Goal: Task Accomplishment & Management: Complete application form

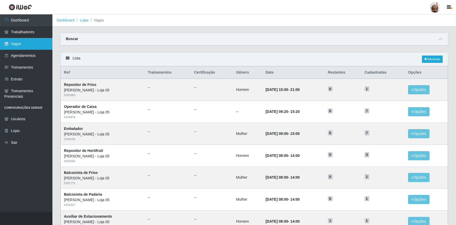
click at [23, 46] on link "Vagas" at bounding box center [26, 44] width 52 height 12
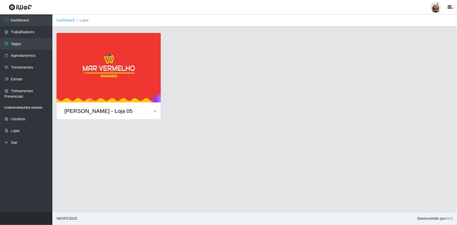
click at [83, 113] on div "[PERSON_NAME] - Loja 05" at bounding box center [98, 111] width 68 height 7
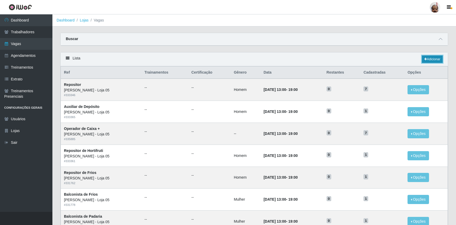
click at [430, 60] on link "Adicionar" at bounding box center [432, 59] width 21 height 7
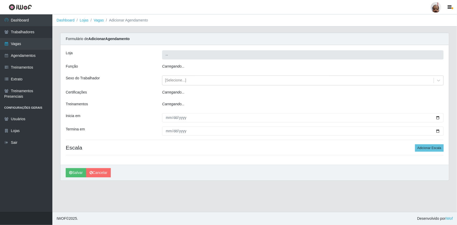
type input "[PERSON_NAME] - Loja 05"
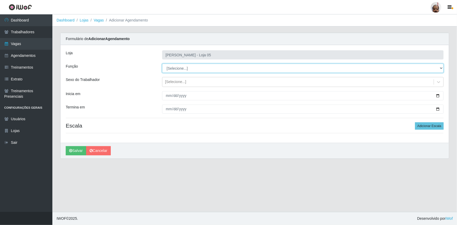
click at [441, 67] on select "[Selecione...] ASG ASG + ASG ++ Auxiliar de Depósito Auxiliar de Depósito + Aux…" at bounding box center [302, 68] width 281 height 9
select select "22"
click at [162, 64] on select "[Selecione...] ASG ASG + ASG ++ Auxiliar de Depósito Auxiliar de Depósito + Aux…" at bounding box center [302, 68] width 281 height 9
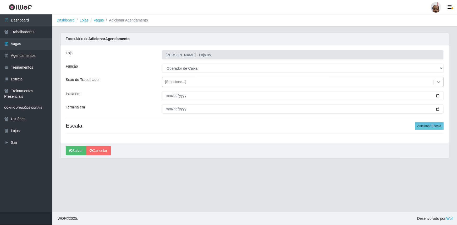
click at [438, 81] on icon at bounding box center [438, 81] width 5 height 5
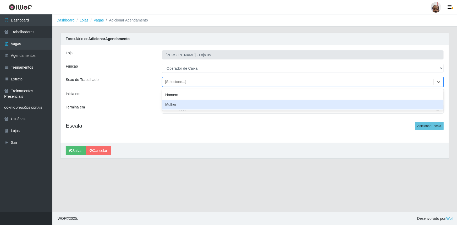
click at [144, 92] on div "Inicia em" at bounding box center [110, 95] width 96 height 9
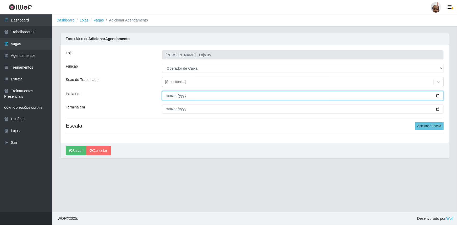
click at [439, 96] on input "Inicia em" at bounding box center [302, 95] width 281 height 9
type input "[DATE]"
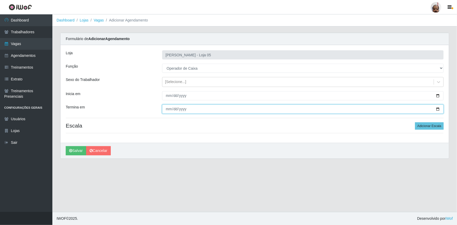
click at [437, 110] on input "Termina em" at bounding box center [302, 108] width 281 height 9
type input "[DATE]"
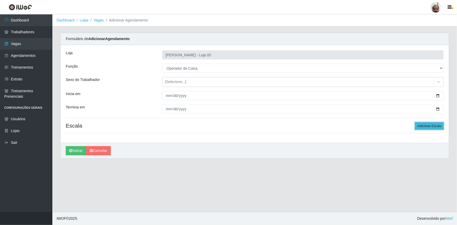
click at [439, 127] on button "Adicionar Escala" at bounding box center [429, 125] width 29 height 7
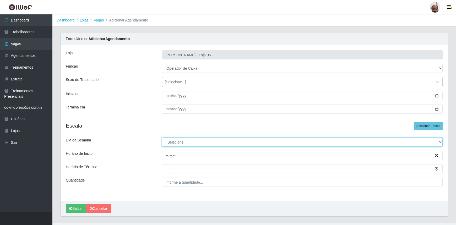
click at [439, 142] on select "[Selecione...] Segunda Terça Quarta Quinta Sexta Sábado Domingo" at bounding box center [302, 141] width 280 height 9
select select "4"
click at [162, 137] on select "[Selecione...] Segunda Terça Quarta Quinta Sexta Sábado Domingo" at bounding box center [302, 141] width 280 height 9
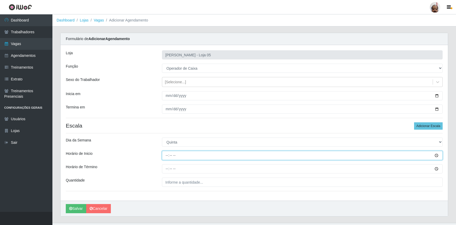
click at [165, 157] on input "Horário de Inicio" at bounding box center [302, 155] width 280 height 9
type input "07:00"
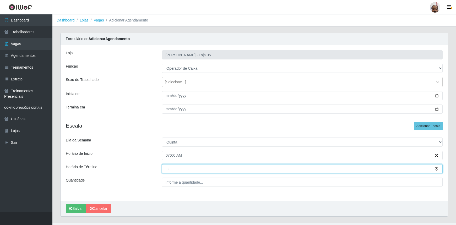
click at [165, 170] on input "Horário de Término" at bounding box center [302, 168] width 280 height 9
click at [164, 171] on input "Horário de Término" at bounding box center [302, 168] width 280 height 9
click at [166, 169] on input "Horário de Término" at bounding box center [302, 168] width 280 height 9
type input "13:00"
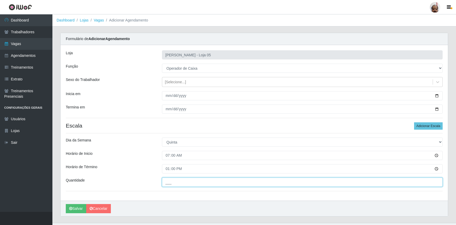
click at [167, 180] on input "___" at bounding box center [302, 182] width 280 height 9
type input "3__"
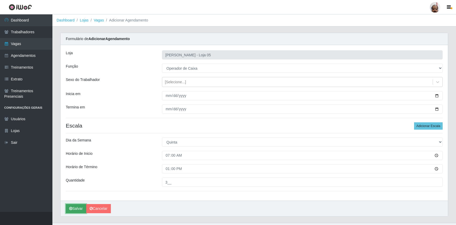
click at [75, 210] on button "Salvar" at bounding box center [76, 208] width 20 height 9
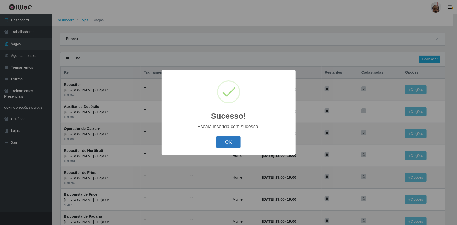
click at [235, 140] on button "OK" at bounding box center [228, 142] width 24 height 12
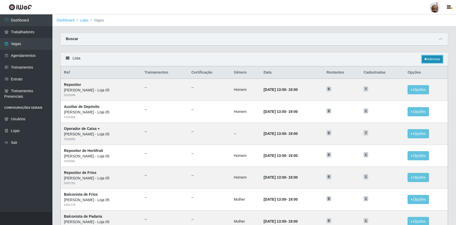
click at [436, 57] on link "Adicionar" at bounding box center [432, 59] width 21 height 7
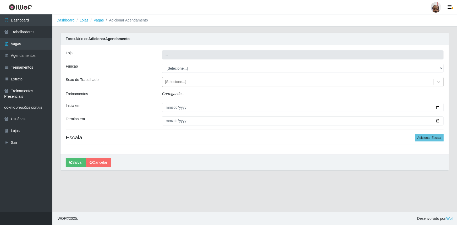
type input "[PERSON_NAME] - Loja 05"
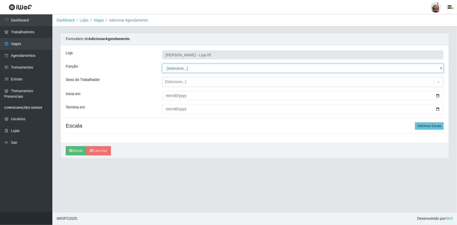
click at [440, 67] on select "[Selecione...] ASG ASG + ASG ++ Auxiliar de Depósito Auxiliar de Depósito + Aux…" at bounding box center [302, 68] width 281 height 9
select select "22"
click at [162, 64] on select "[Selecione...] ASG ASG + ASG ++ Auxiliar de Depósito Auxiliar de Depósito + Aux…" at bounding box center [302, 68] width 281 height 9
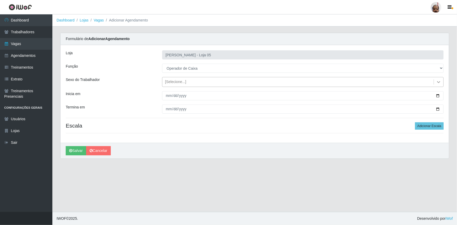
click at [438, 81] on icon at bounding box center [438, 81] width 5 height 5
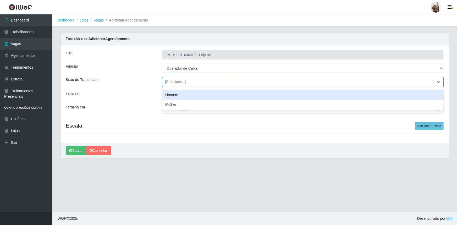
click at [115, 90] on div "Loja Mar Vermelho - Loja 05 Função [Selecione...] ASG ASG + ASG ++ Auxiliar de …" at bounding box center [254, 94] width 388 height 98
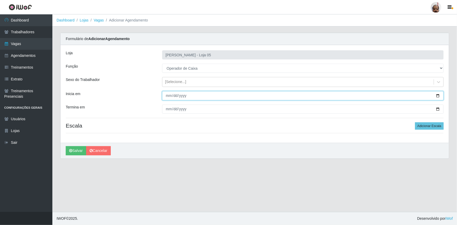
click at [437, 94] on input "Inicia em" at bounding box center [302, 95] width 281 height 9
type input "[DATE]"
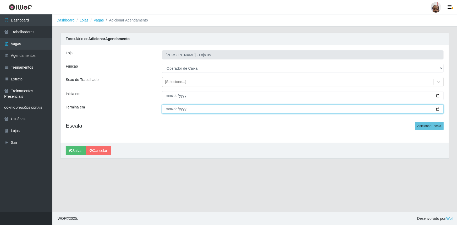
click at [437, 107] on input "Termina em" at bounding box center [302, 108] width 281 height 9
type input "[DATE]"
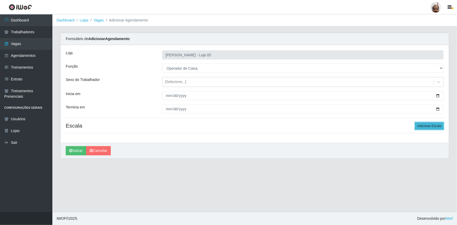
click at [430, 128] on button "Adicionar Escala" at bounding box center [429, 125] width 29 height 7
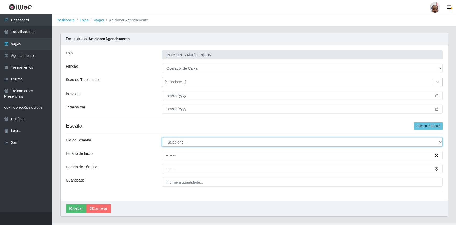
click at [442, 142] on select "[Selecione...] Segunda Terça Quarta Quinta Sexta Sábado Domingo" at bounding box center [302, 141] width 280 height 9
select select "5"
click at [162, 137] on select "[Selecione...] Segunda Terça Quarta Quinta Sexta Sábado Domingo" at bounding box center [302, 141] width 280 height 9
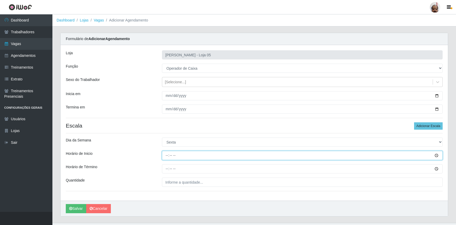
click at [166, 157] on input "Horário de Inicio" at bounding box center [302, 155] width 280 height 9
type input "07:00"
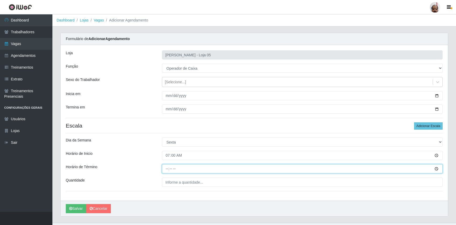
click at [166, 168] on input "Horário de Término" at bounding box center [302, 168] width 280 height 9
type input "13:00"
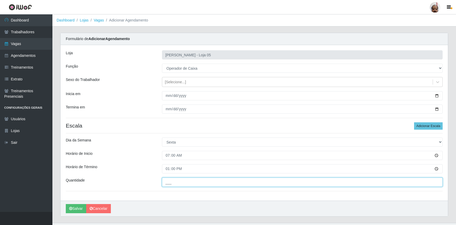
click at [168, 181] on input "___" at bounding box center [302, 182] width 280 height 9
click at [165, 184] on input "___" at bounding box center [302, 182] width 280 height 9
type input "2__"
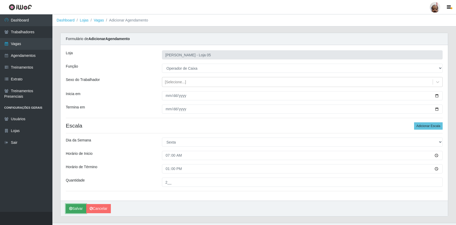
click at [76, 210] on button "Salvar" at bounding box center [76, 208] width 20 height 9
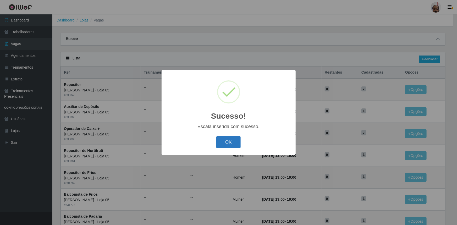
click at [238, 140] on button "OK" at bounding box center [228, 142] width 24 height 12
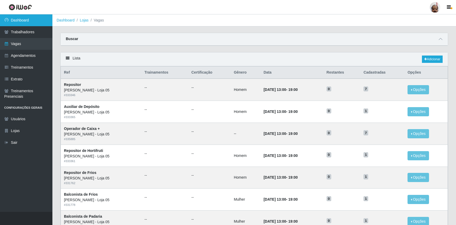
click at [31, 23] on link "Dashboard" at bounding box center [26, 20] width 52 height 12
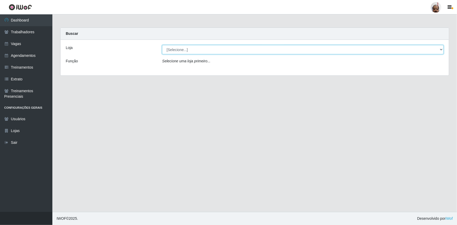
click at [440, 50] on select "[Selecione...] Mar Vermelho - Loja 05" at bounding box center [302, 49] width 281 height 9
select select "252"
click at [162, 45] on select "[Selecione...] Mar Vermelho - Loja 05" at bounding box center [302, 49] width 281 height 9
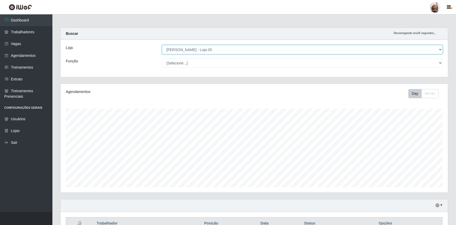
scroll to position [109, 387]
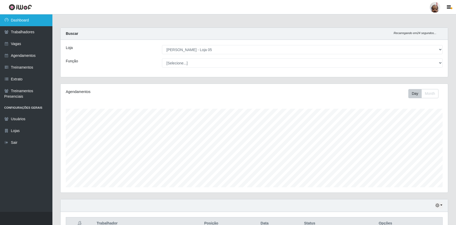
click at [24, 18] on link "Dashboard" at bounding box center [26, 20] width 52 height 12
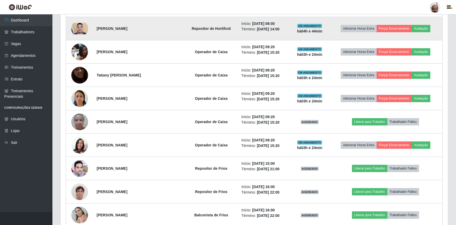
scroll to position [418, 0]
